Goal: Task Accomplishment & Management: Manage account settings

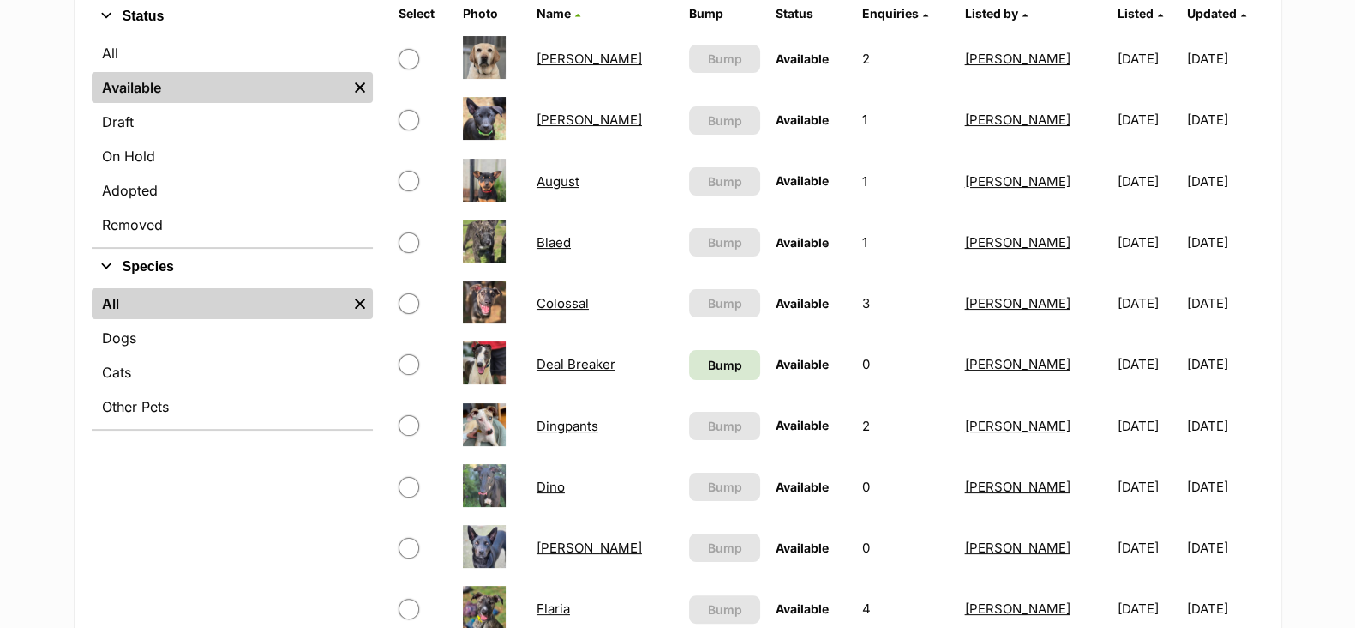
scroll to position [432, 0]
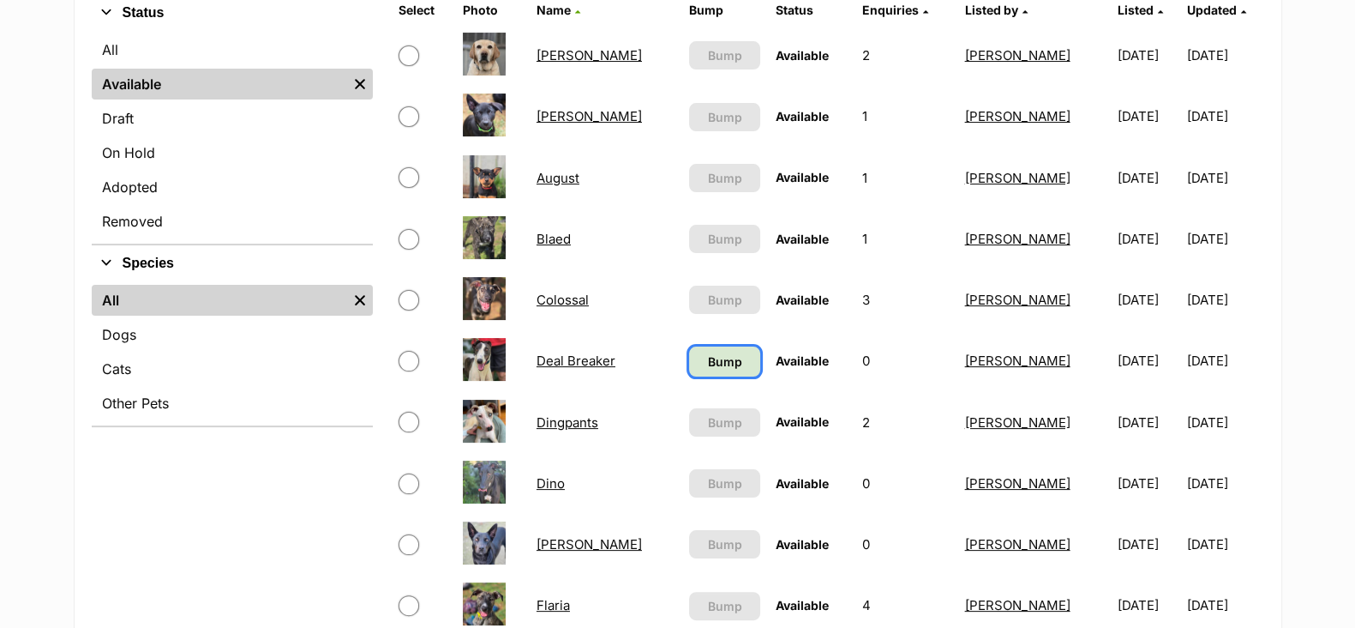
click at [707, 366] on span "Bump" at bounding box center [724, 361] width 34 height 18
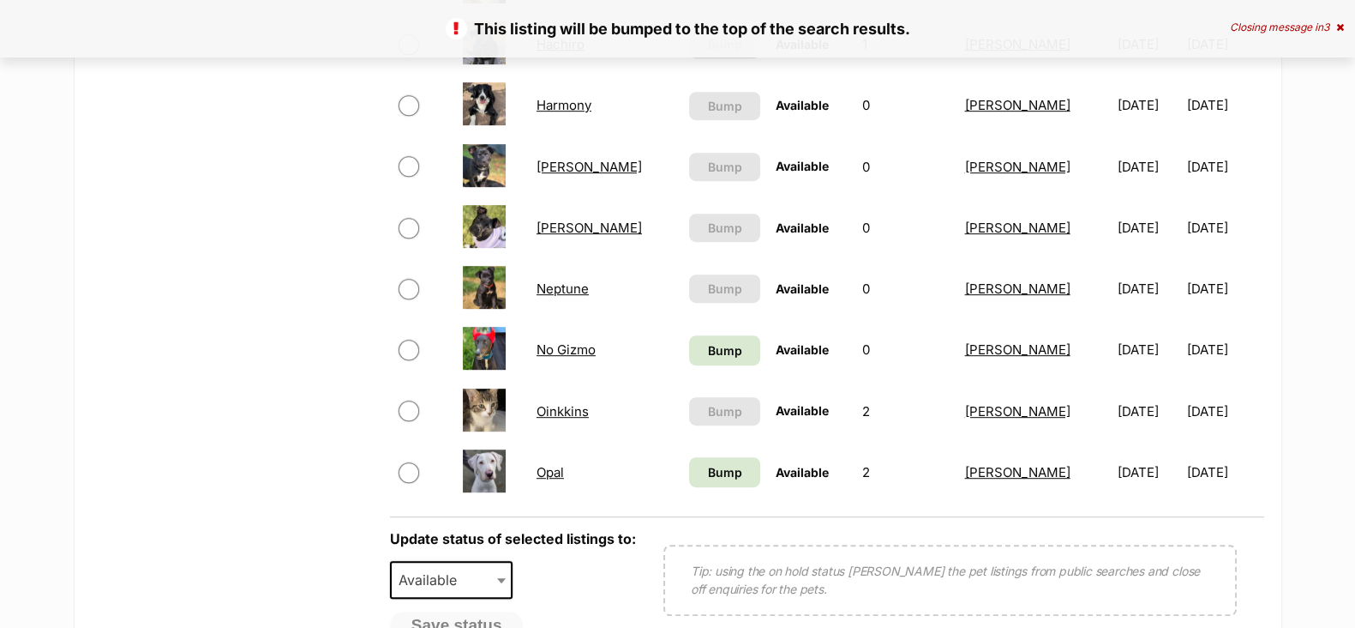
scroll to position [1190, 0]
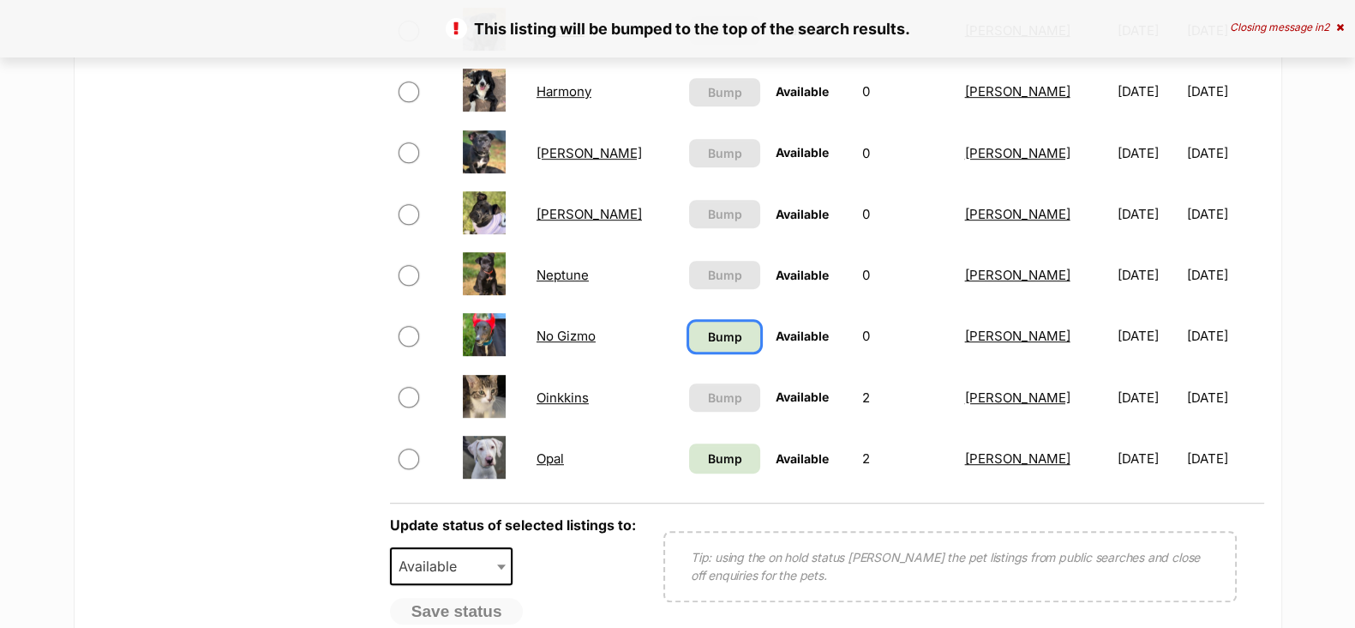
click at [714, 345] on span "Bump" at bounding box center [724, 336] width 34 height 18
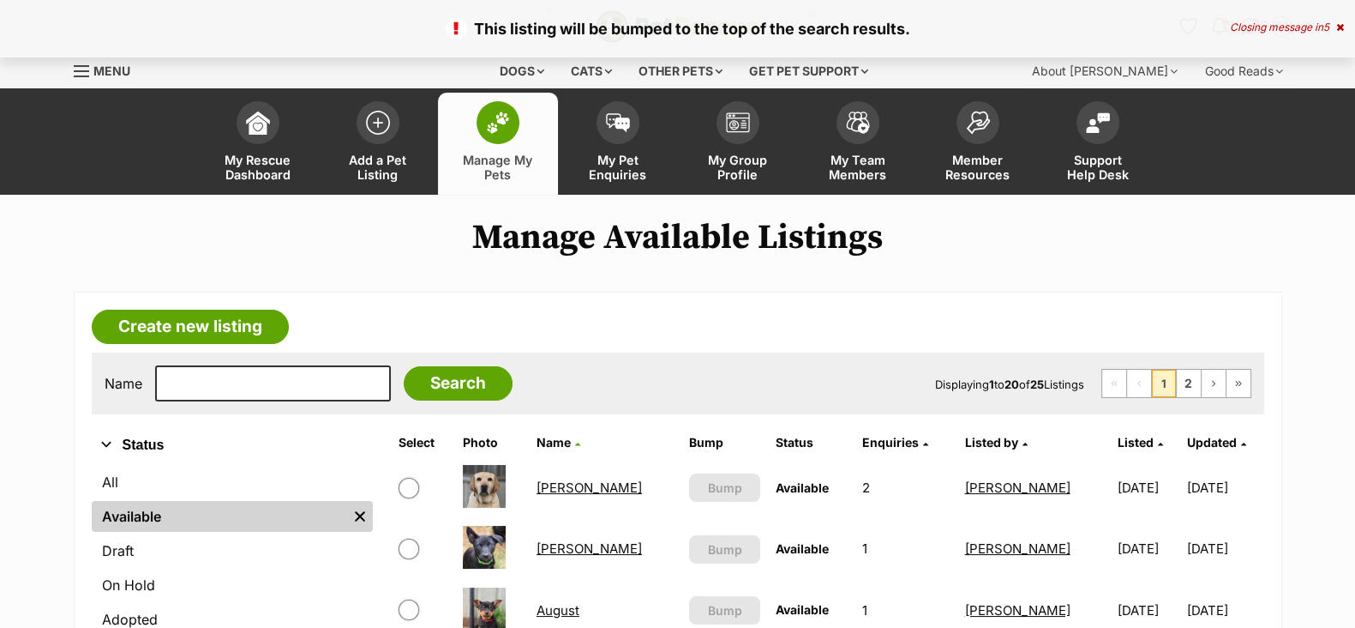
click at [719, 465] on td "This listing can be bumped in 3 days Bump" at bounding box center [724, 487] width 85 height 59
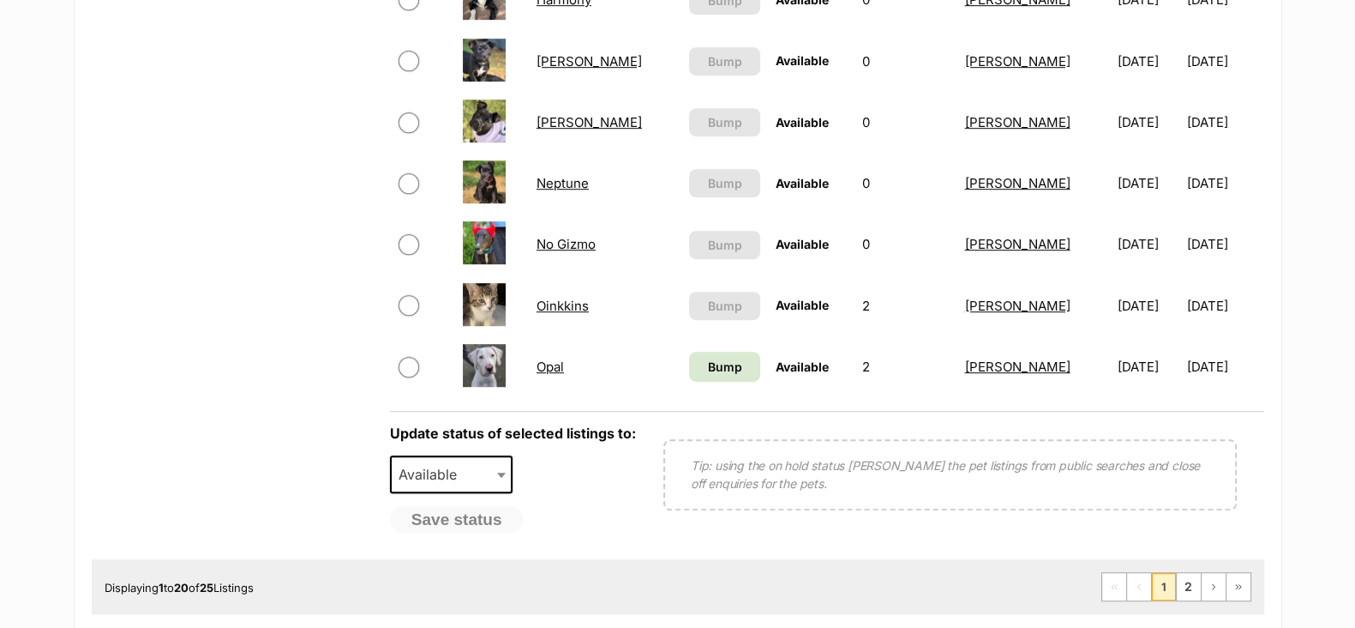
scroll to position [1308, 0]
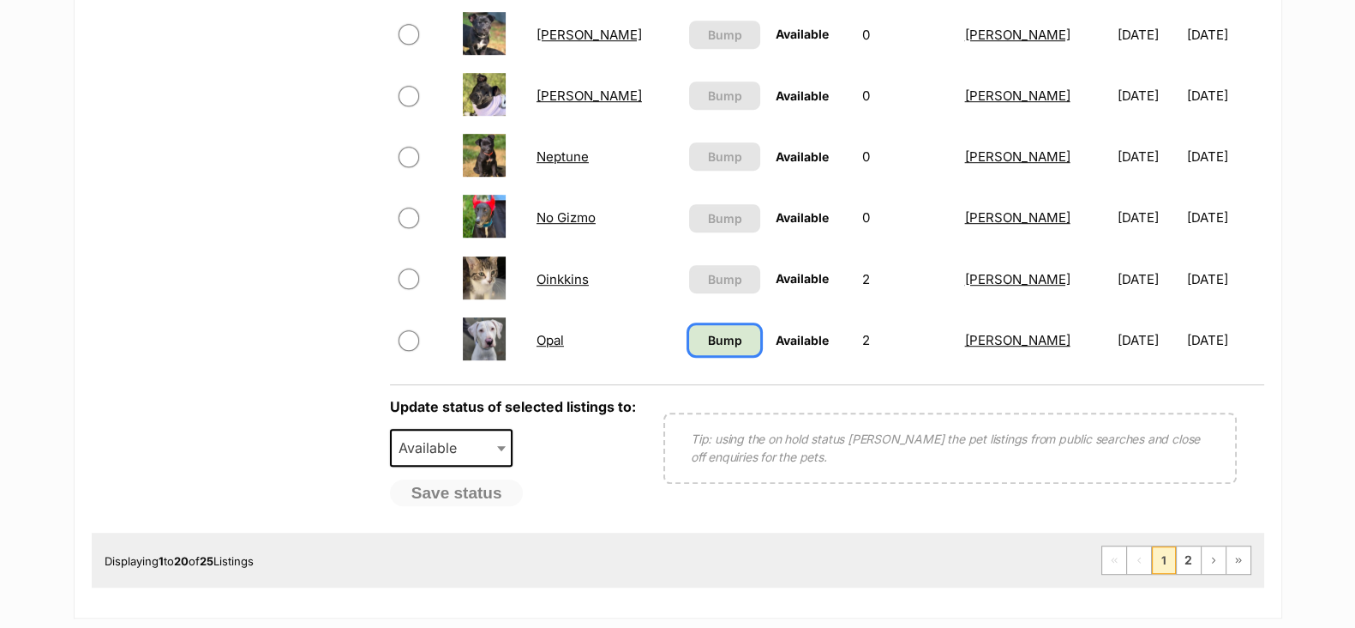
click at [712, 349] on span "Bump" at bounding box center [724, 340] width 34 height 18
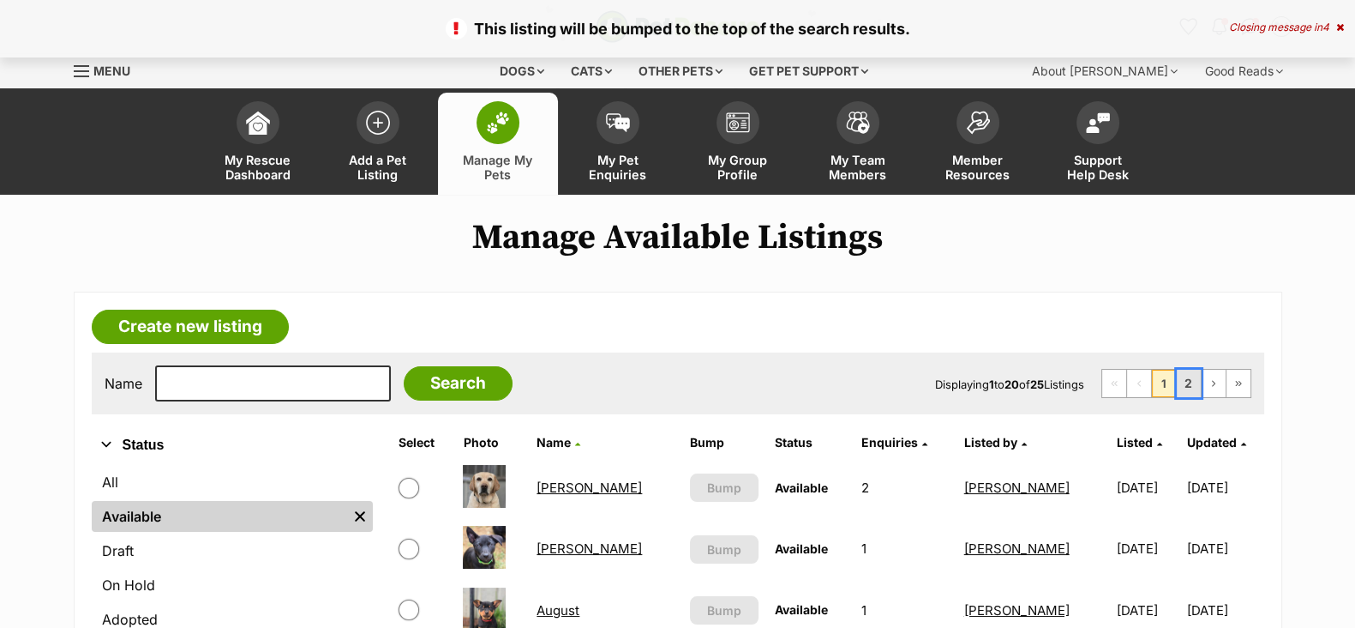
click at [1187, 382] on link "2" at bounding box center [1189, 383] width 24 height 27
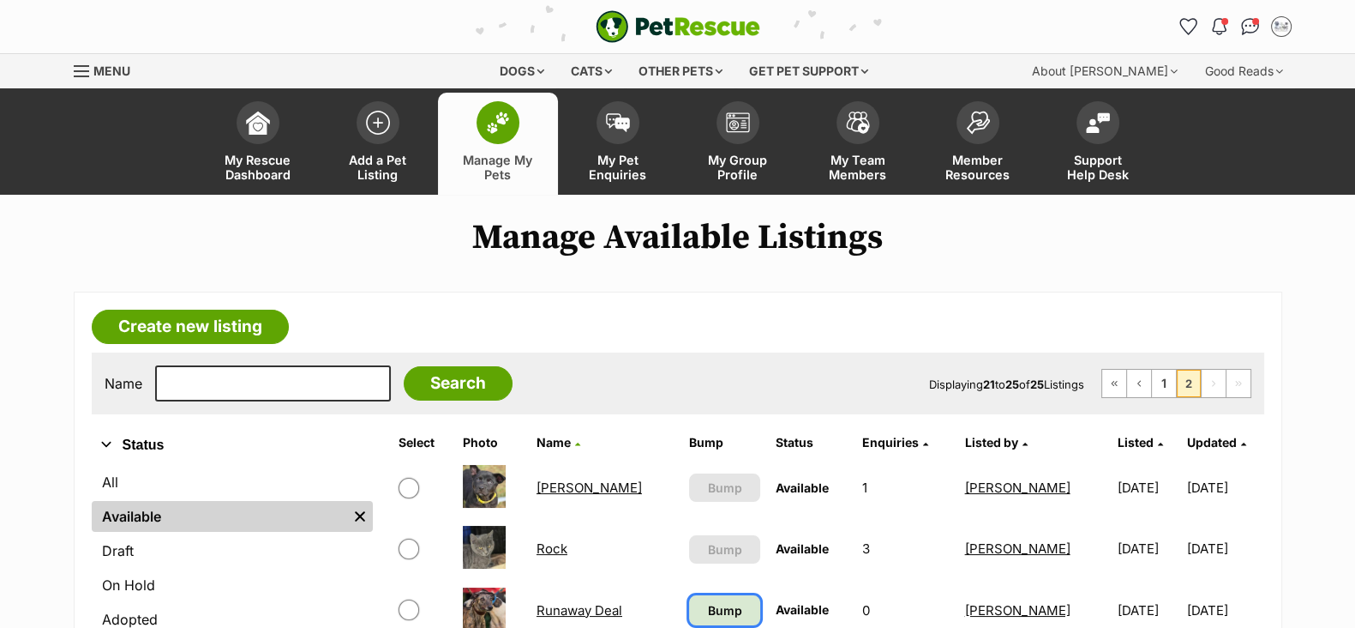
click at [715, 605] on span "Bump" at bounding box center [724, 610] width 34 height 18
